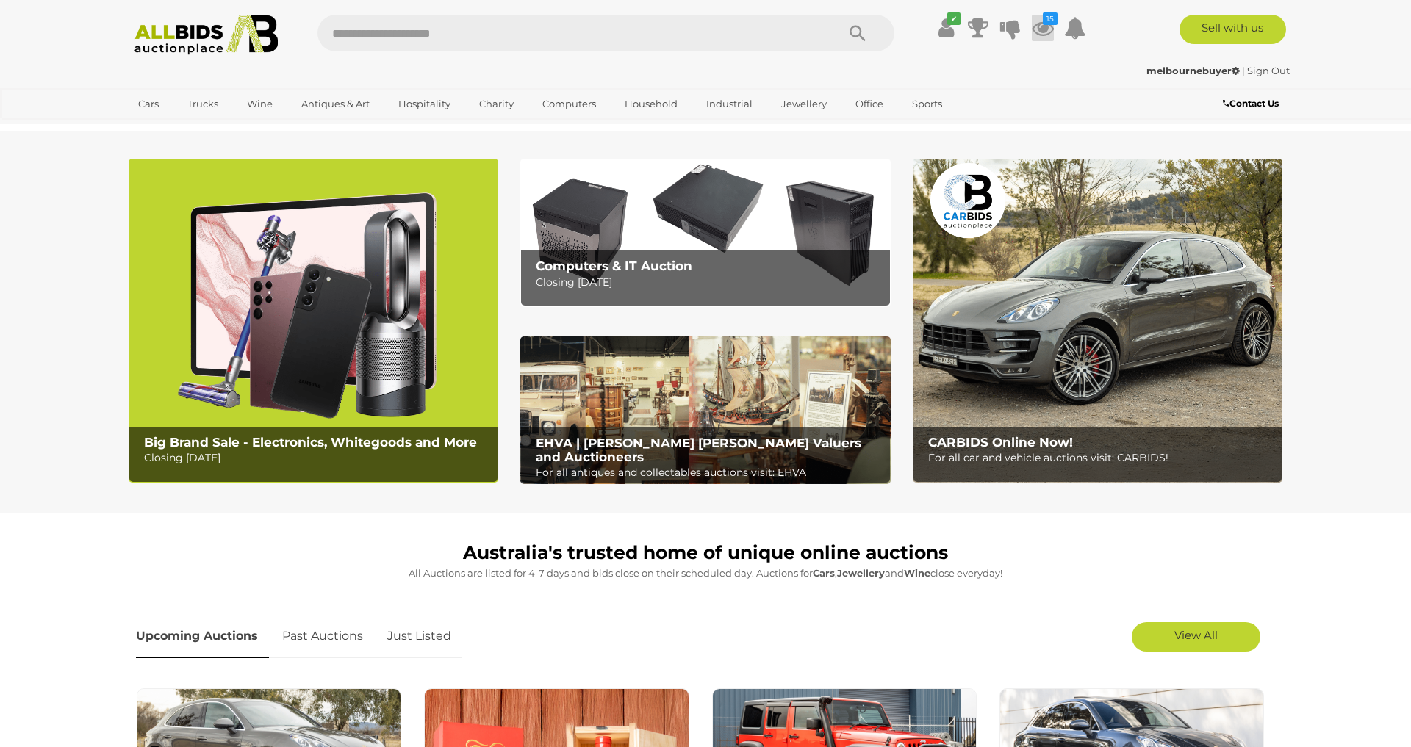
click at [1046, 32] on icon at bounding box center [1043, 28] width 22 height 26
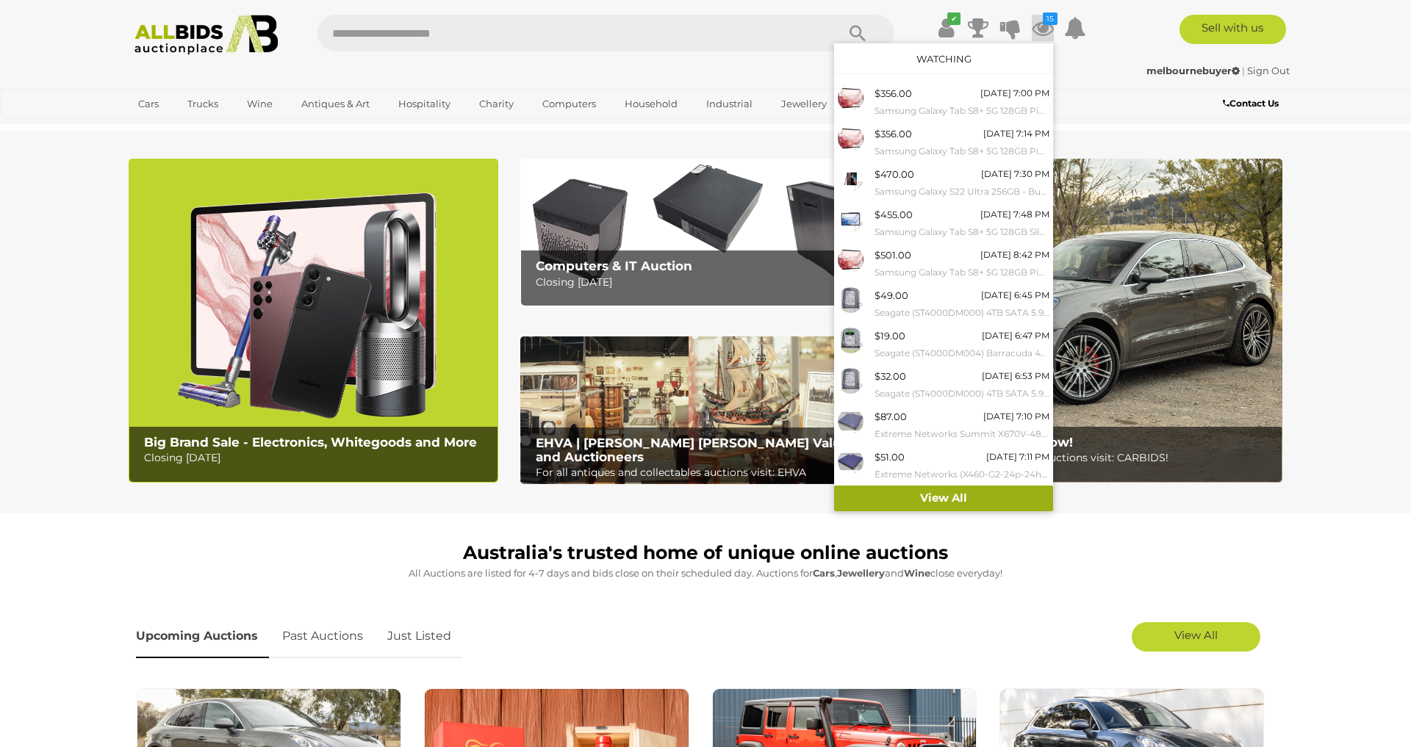
click at [947, 499] on link "View All" at bounding box center [943, 499] width 219 height 26
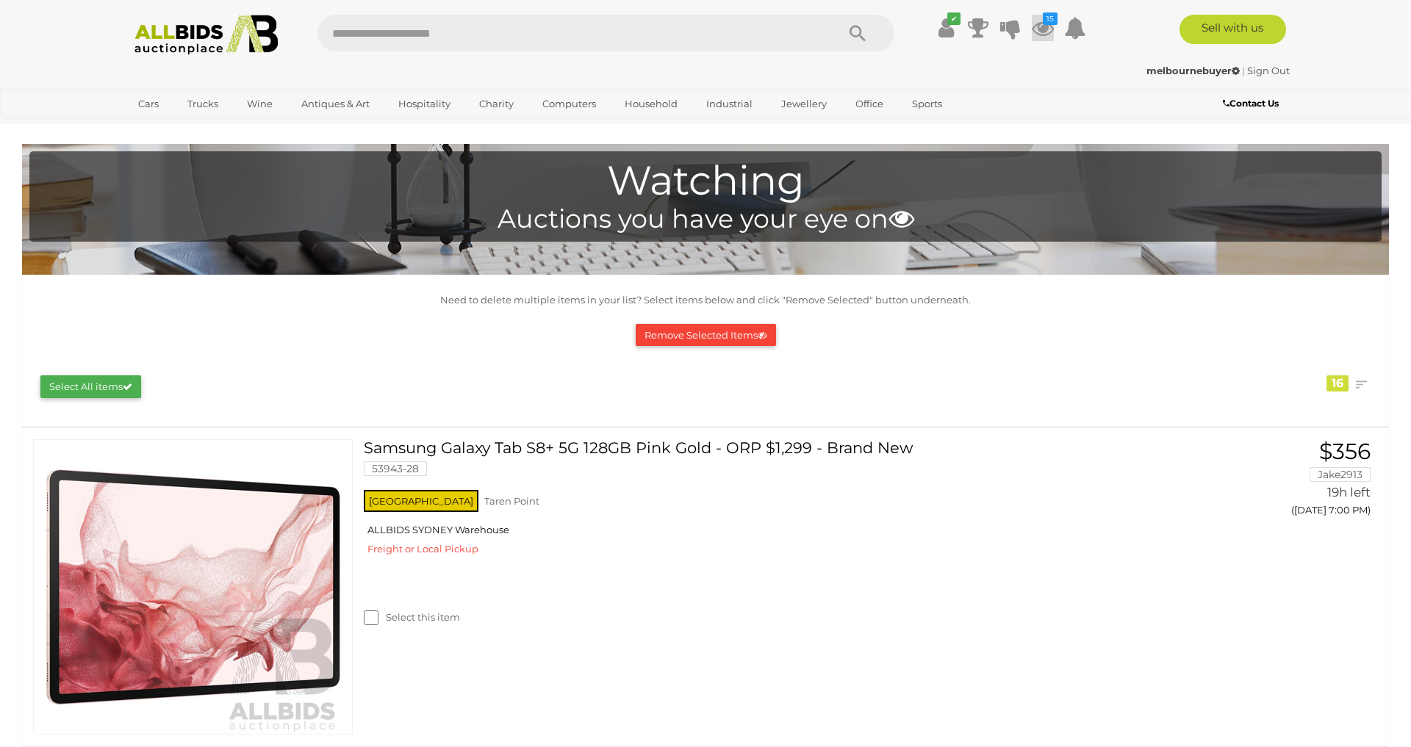
click at [1042, 29] on icon at bounding box center [1043, 28] width 22 height 26
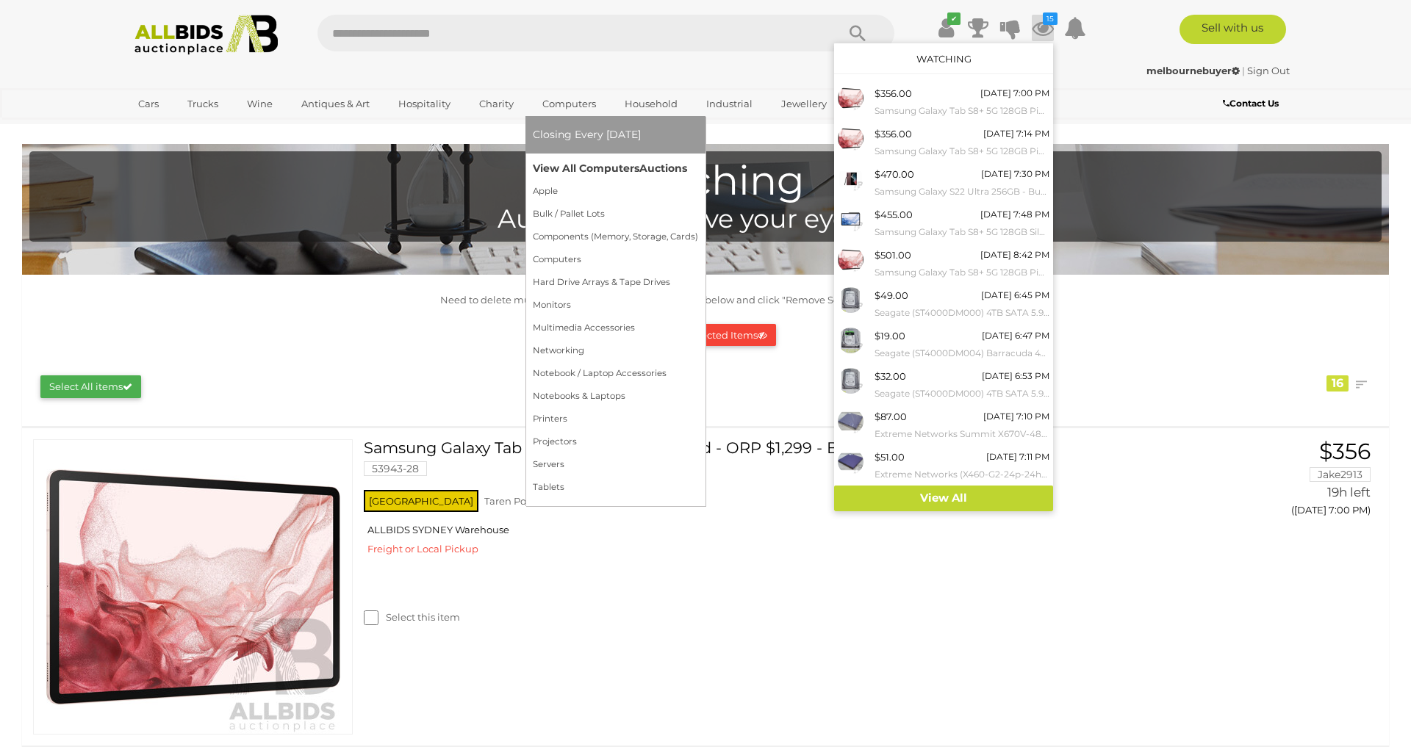
click at [592, 174] on link "View All Computers Auctions" at bounding box center [615, 168] width 165 height 23
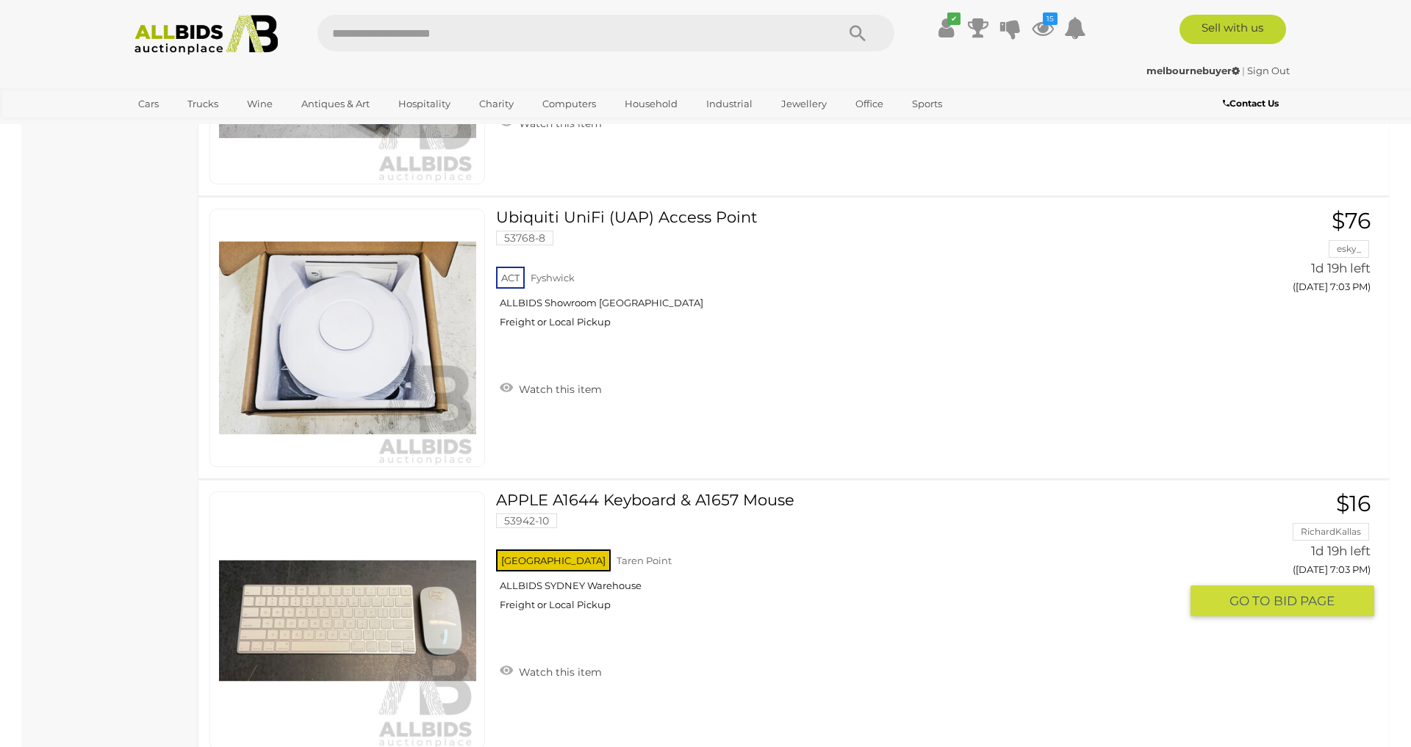
scroll to position [6906, 0]
